Goal: Task Accomplishment & Management: Use online tool/utility

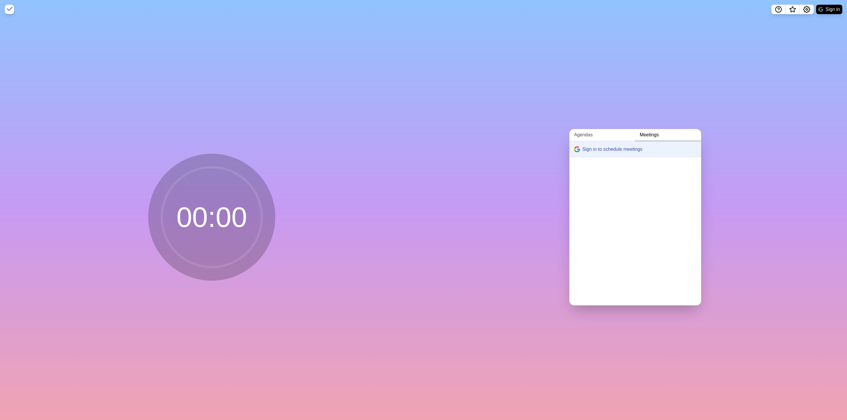
click at [613, 131] on link "Agendas" at bounding box center [602, 135] width 66 height 12
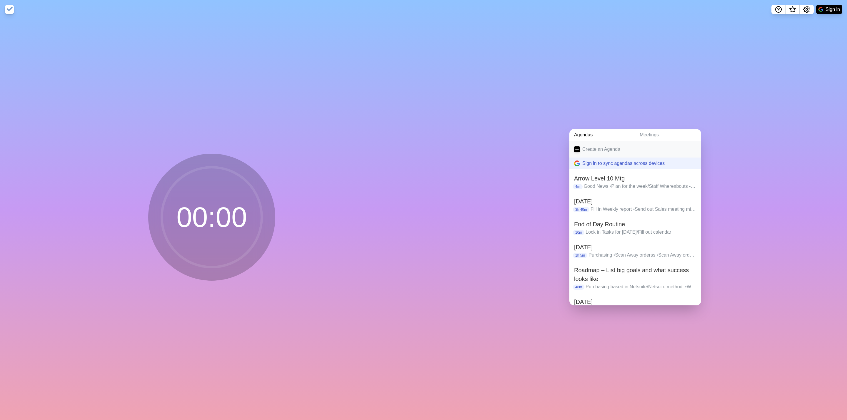
click at [593, 146] on link "Create an Agenda" at bounding box center [635, 149] width 132 height 16
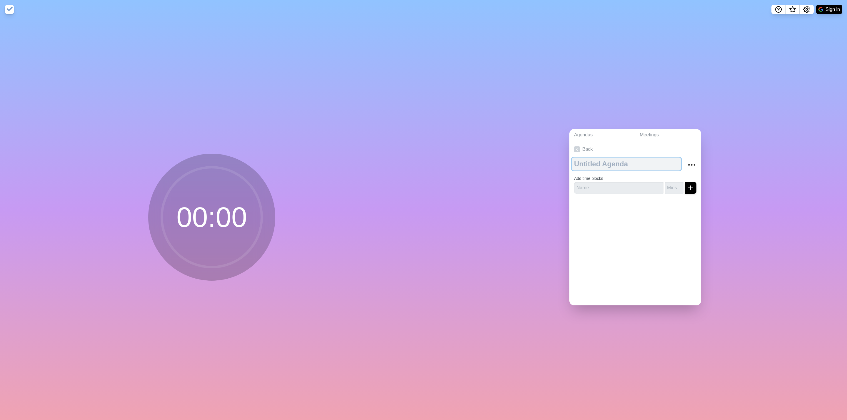
click at [590, 161] on textarea at bounding box center [626, 164] width 109 height 13
click at [587, 183] on input "text" at bounding box center [618, 188] width 89 height 12
click at [591, 160] on textarea at bounding box center [626, 164] width 109 height 13
type textarea "[DATE]"
click at [600, 182] on input "text" at bounding box center [618, 188] width 89 height 12
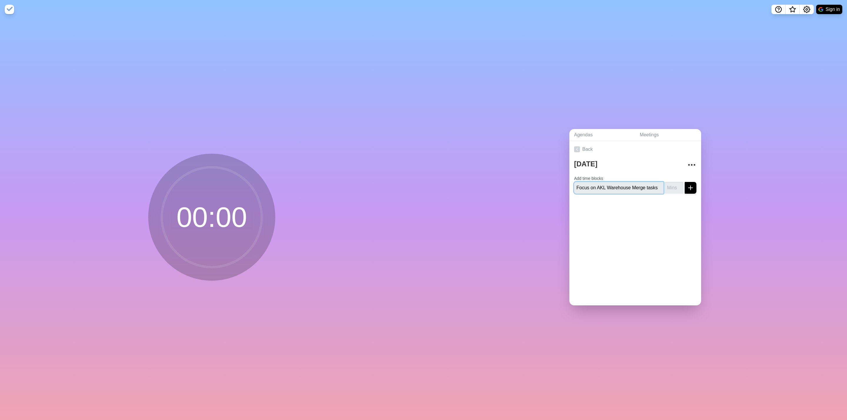
scroll to position [0, 2]
type input "Focus on AKL Warehouse Merge tasks"
type input "27"
click at [685, 182] on button "submit" at bounding box center [691, 188] width 12 height 12
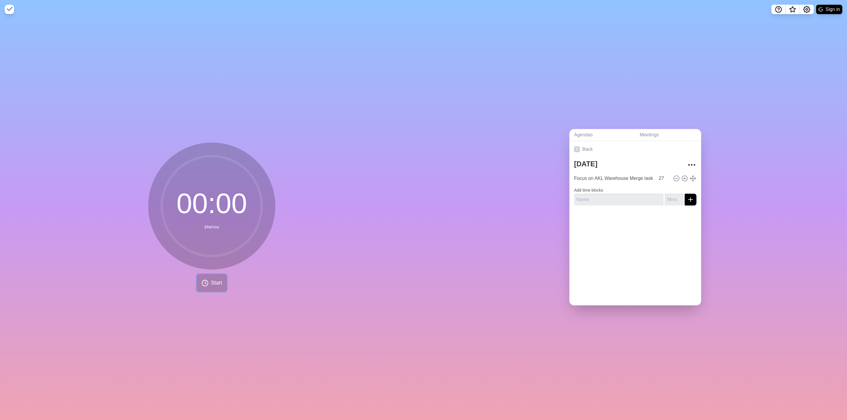
click at [210, 287] on button "Start" at bounding box center [212, 282] width 30 height 17
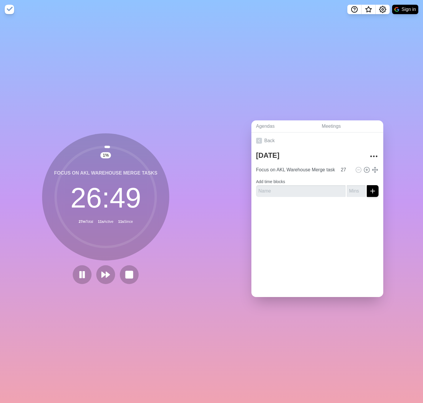
click at [231, 34] on div "Agendas Meetings Back [DATE] Focus on AKL Warehouse Merge tasks 27 Add time blo…" at bounding box center [318, 211] width 212 height 384
